Goal: Transaction & Acquisition: Purchase product/service

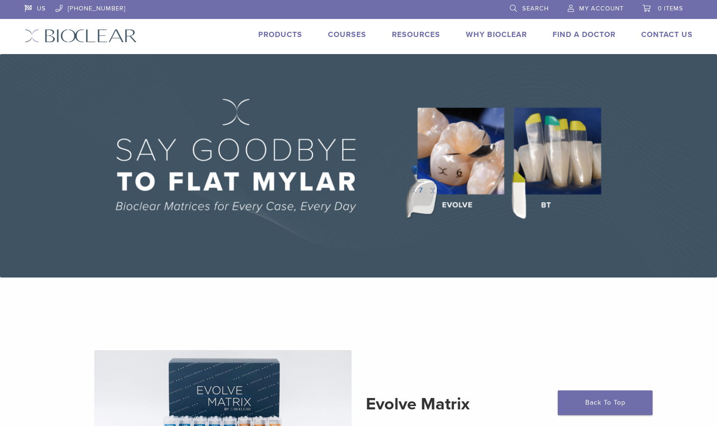
click at [275, 30] on link "Products" at bounding box center [280, 34] width 44 height 9
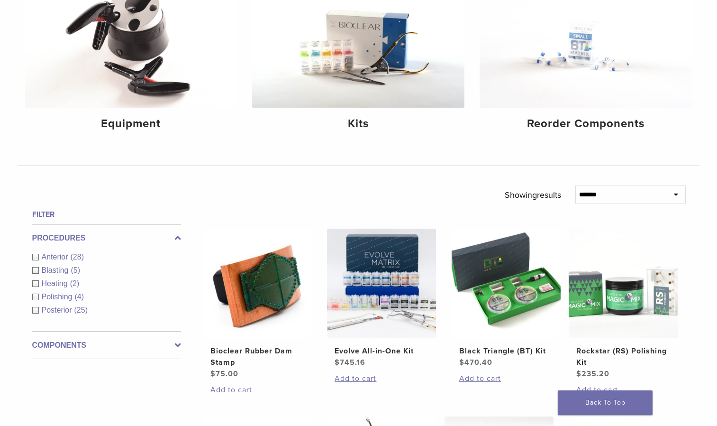
scroll to position [98, 0]
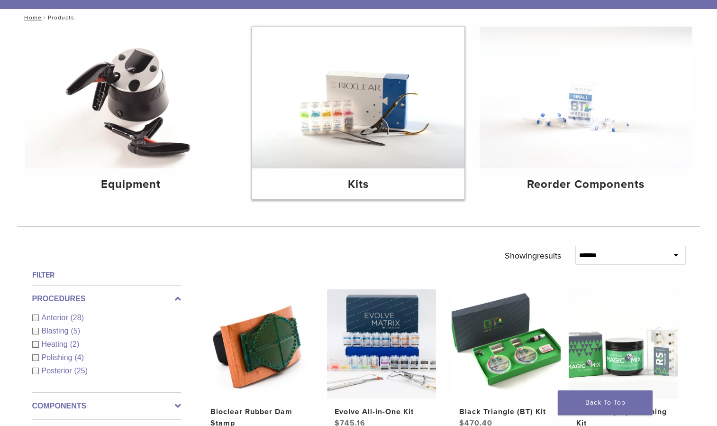
click at [337, 110] on img at bounding box center [358, 98] width 212 height 142
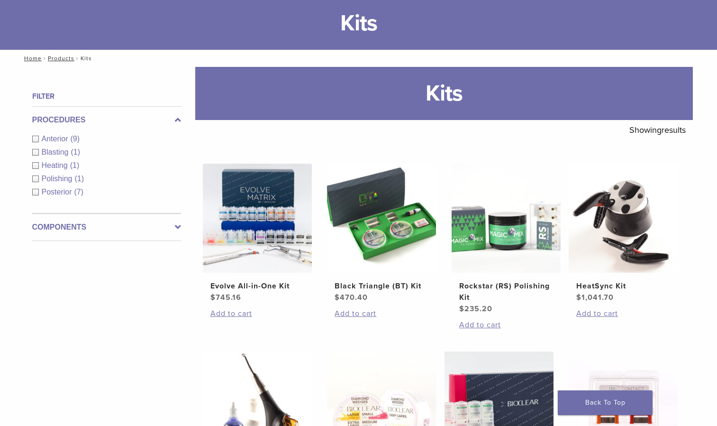
scroll to position [95, 0]
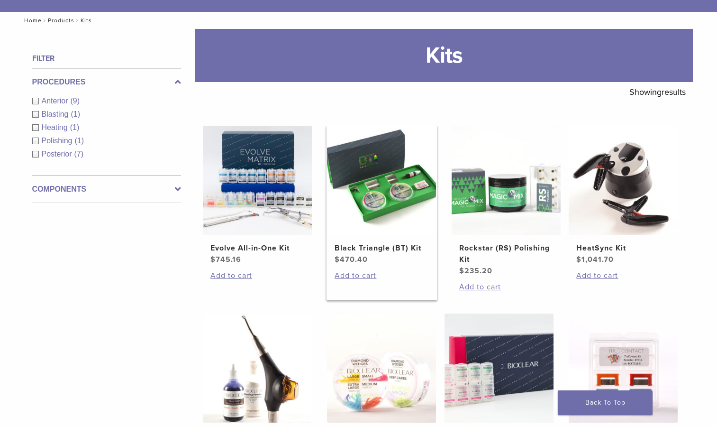
click at [395, 186] on img at bounding box center [381, 180] width 109 height 109
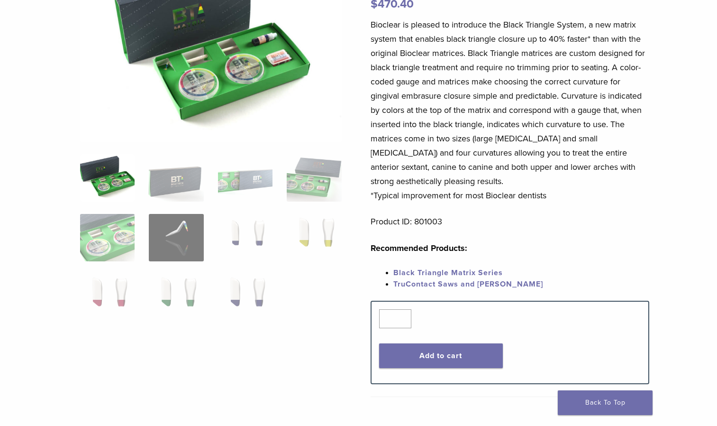
scroll to position [54, 0]
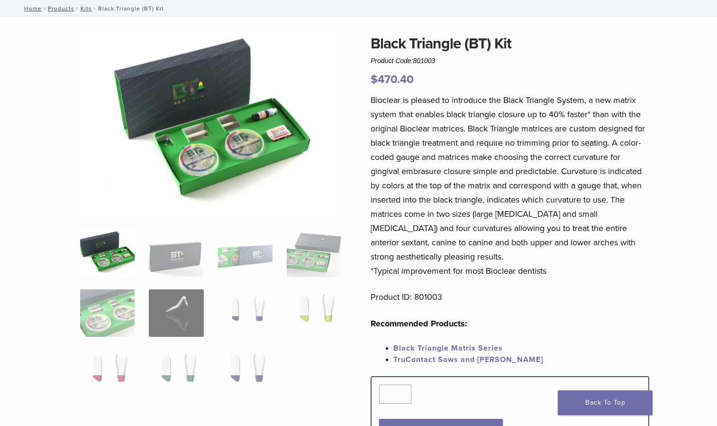
drag, startPoint x: 198, startPoint y: 66, endPoint x: 180, endPoint y: 79, distance: 22.4
click at [179, 101] on img at bounding box center [211, 124] width 262 height 185
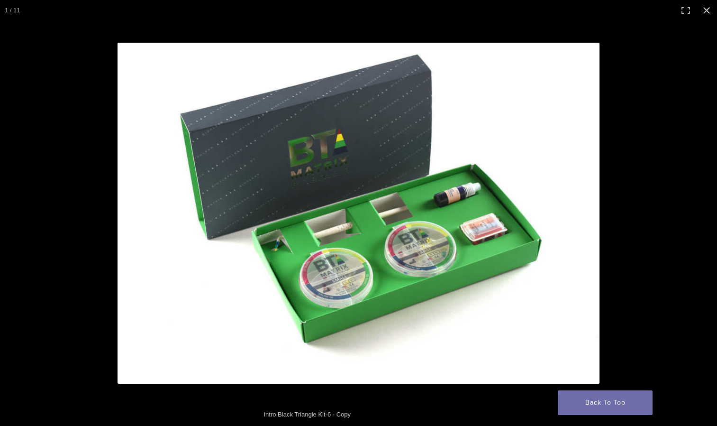
click at [179, 101] on img at bounding box center [359, 213] width 482 height 341
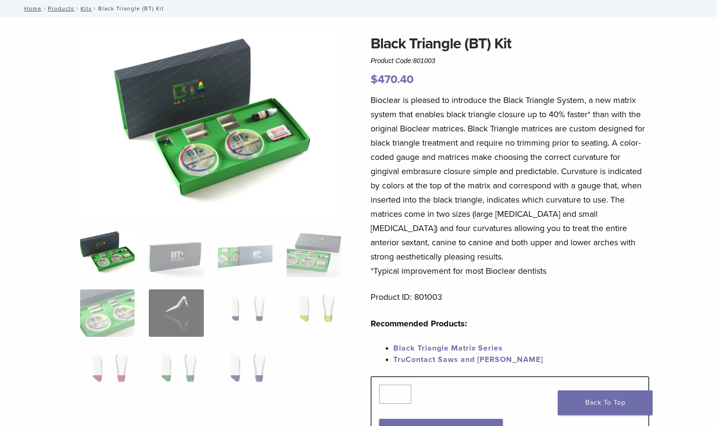
click at [179, 101] on img at bounding box center [211, 124] width 262 height 185
click at [264, 133] on img at bounding box center [211, 124] width 262 height 185
click at [310, 270] on img at bounding box center [314, 252] width 55 height 47
